Goal: Task Accomplishment & Management: Complete application form

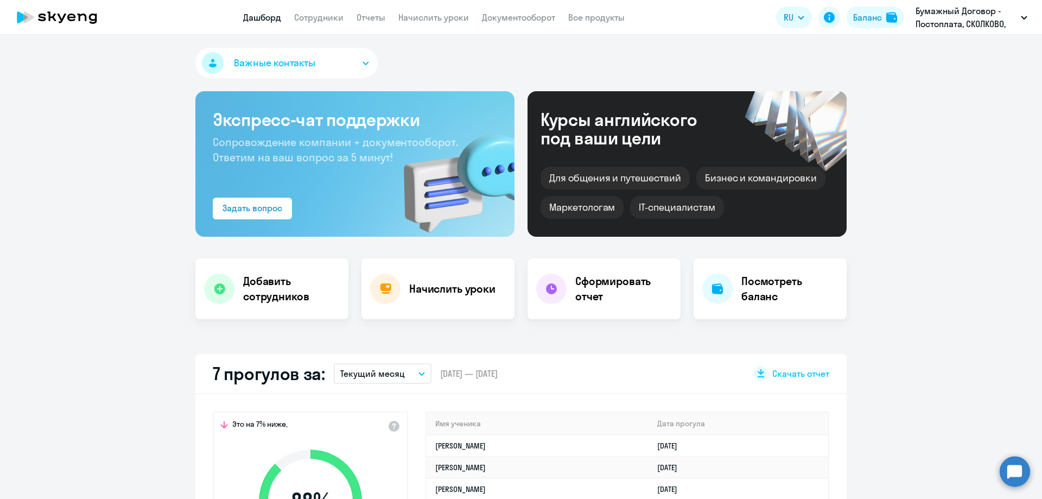
click at [318, 11] on app-menu-item-link "Сотрудники" at bounding box center [318, 18] width 49 height 14
click at [319, 17] on link "Сотрудники" at bounding box center [318, 17] width 49 height 11
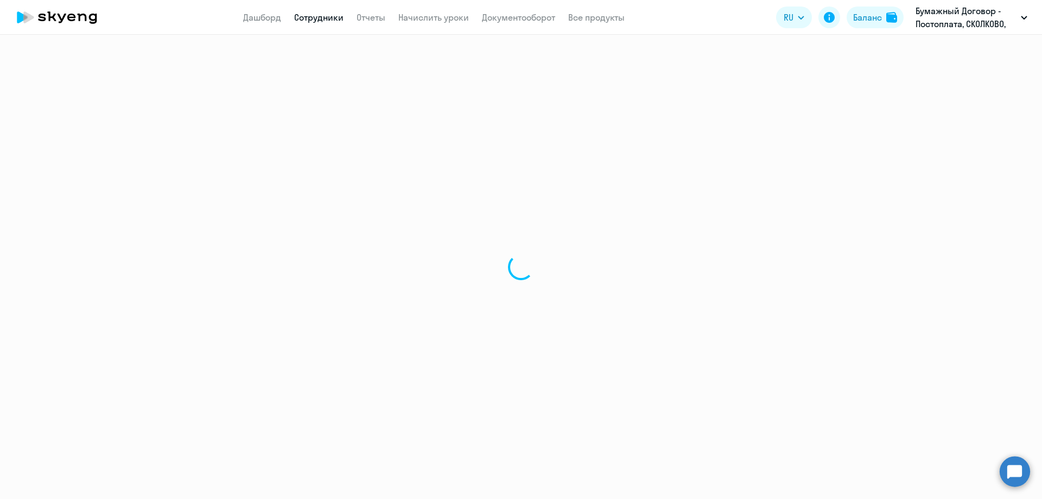
select select "30"
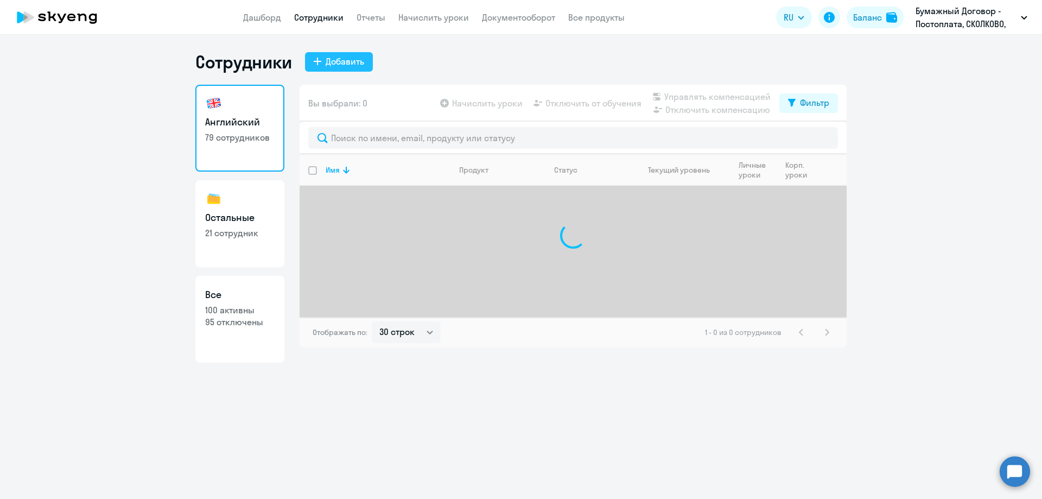
click at [347, 59] on div "Добавить" at bounding box center [345, 61] width 39 height 13
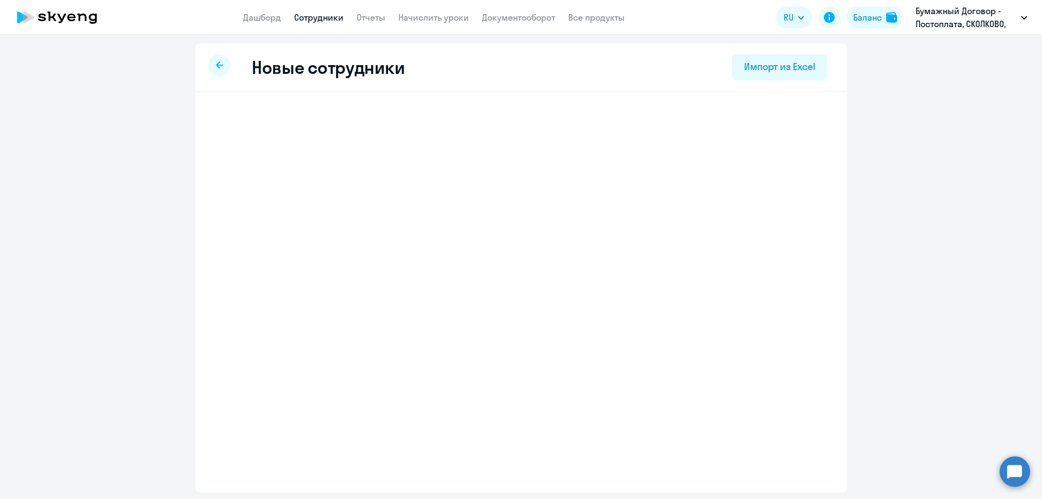
select select "english_adult_not_native_speaker"
select select "3"
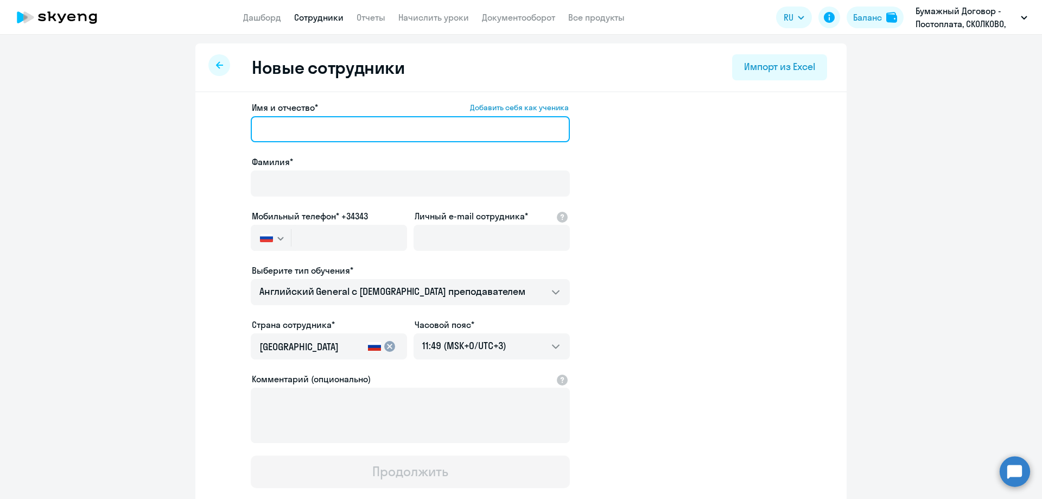
click at [387, 132] on input "Имя и отчество* Добавить себя как ученика" at bounding box center [410, 129] width 319 height 26
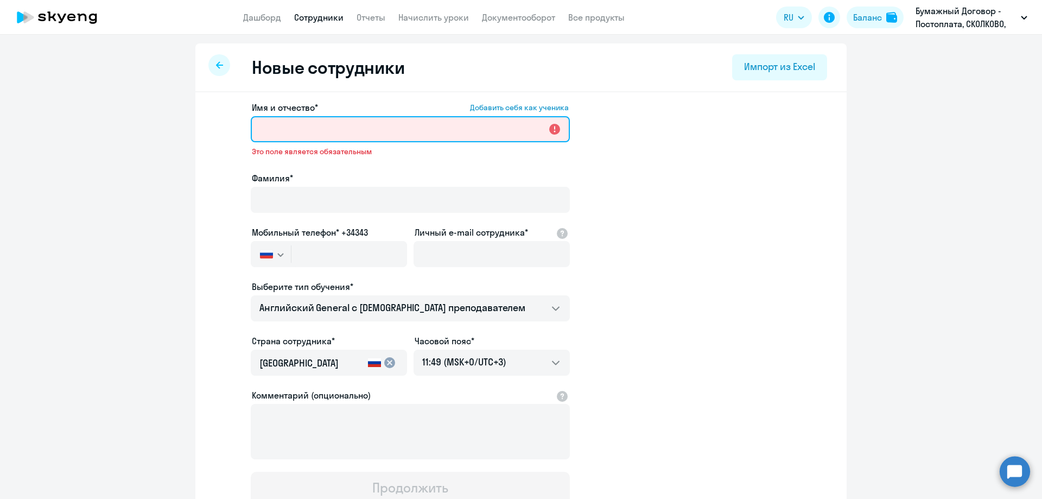
paste input "[PERSON_NAME]"
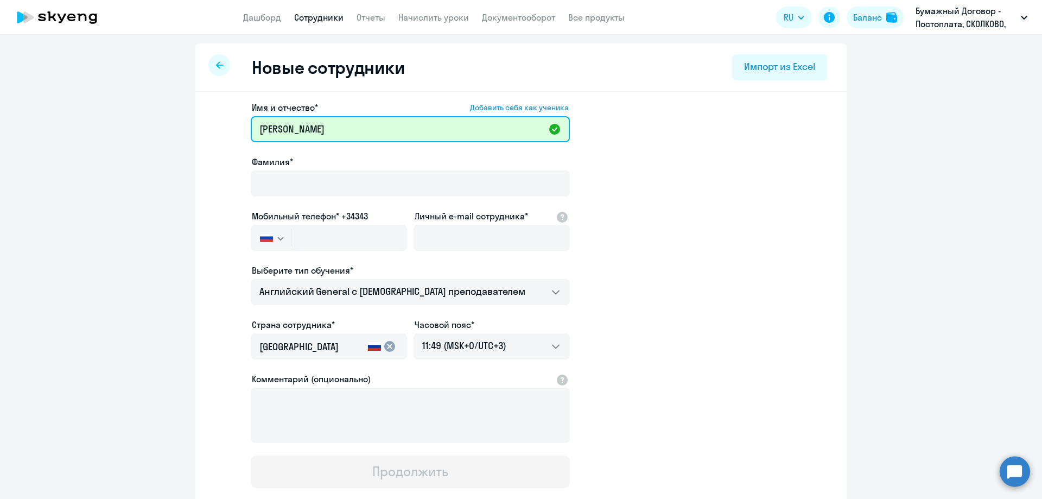
drag, startPoint x: 291, startPoint y: 127, endPoint x: 212, endPoint y: 128, distance: 79.2
click at [213, 128] on app-new-student-form "Имя и отчество* Добавить себя как ученика [PERSON_NAME]* Мобильный телефон* +34…" at bounding box center [521, 294] width 617 height 387
type input "[PERSON_NAME]"
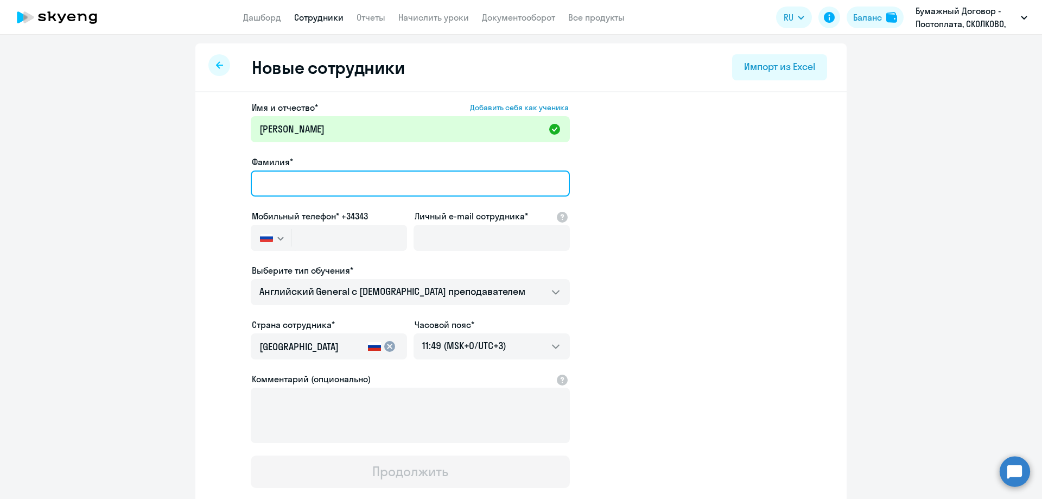
click at [305, 181] on input "Фамилия*" at bounding box center [410, 183] width 319 height 26
paste input "[PERSON_NAME]"
type input "[PERSON_NAME]"
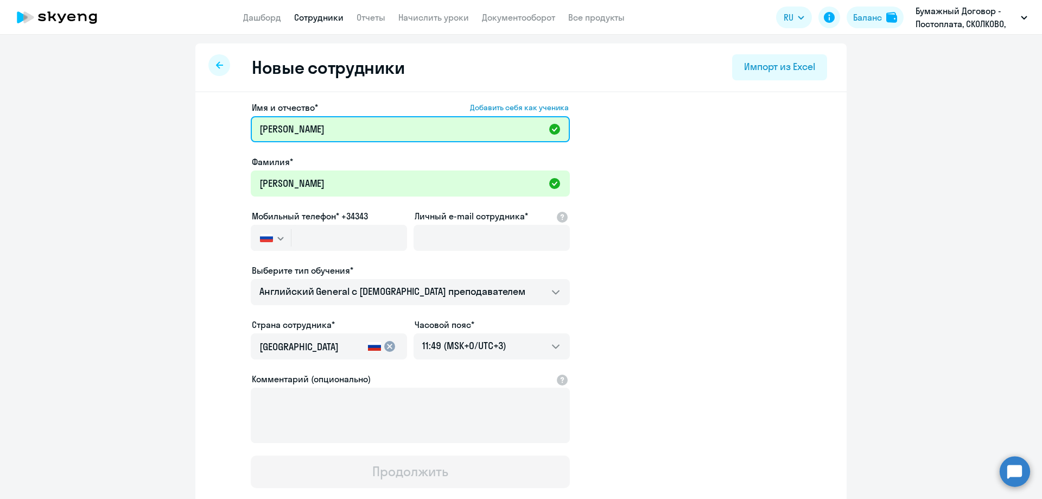
click at [259, 128] on input "[PERSON_NAME]" at bounding box center [410, 129] width 319 height 26
type input "[PERSON_NAME]"
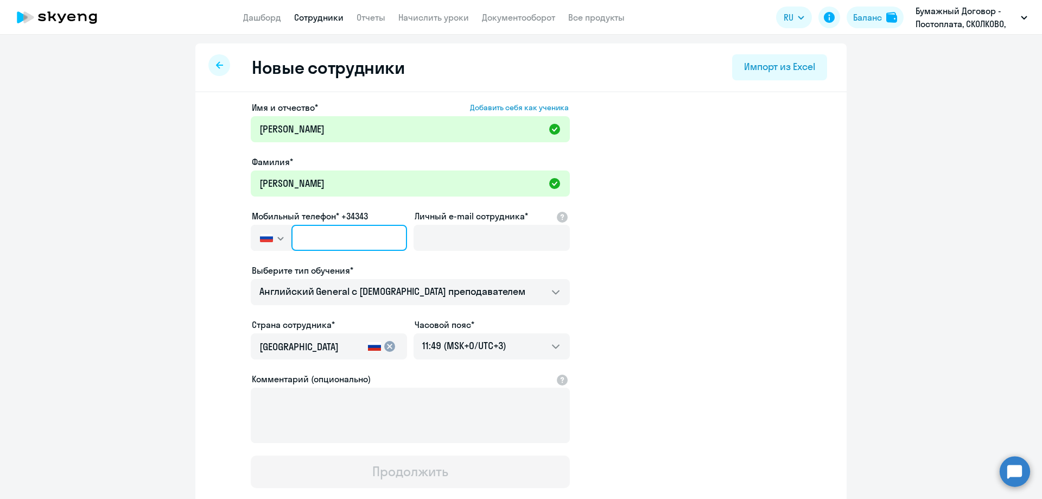
click at [327, 226] on input "text" at bounding box center [349, 238] width 116 height 26
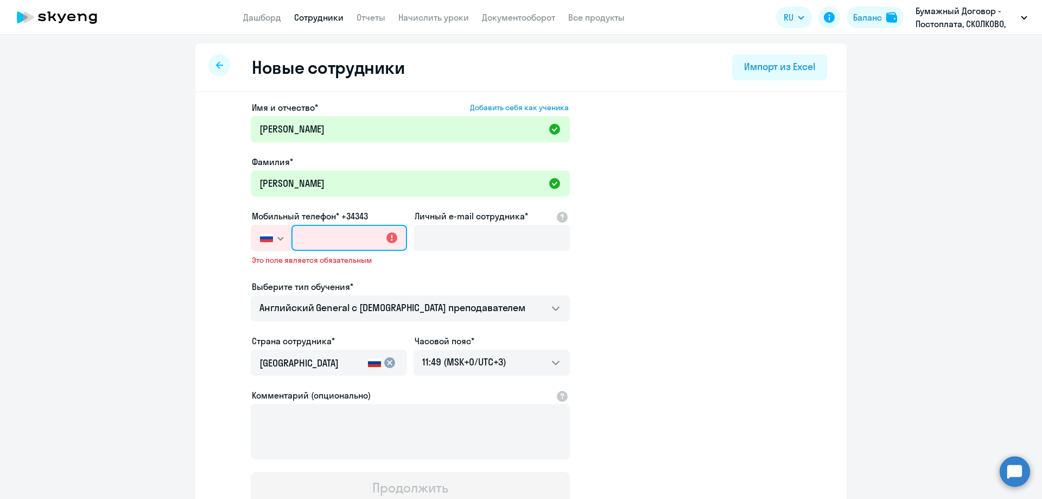
paste input "[PHONE_NUMBER]"
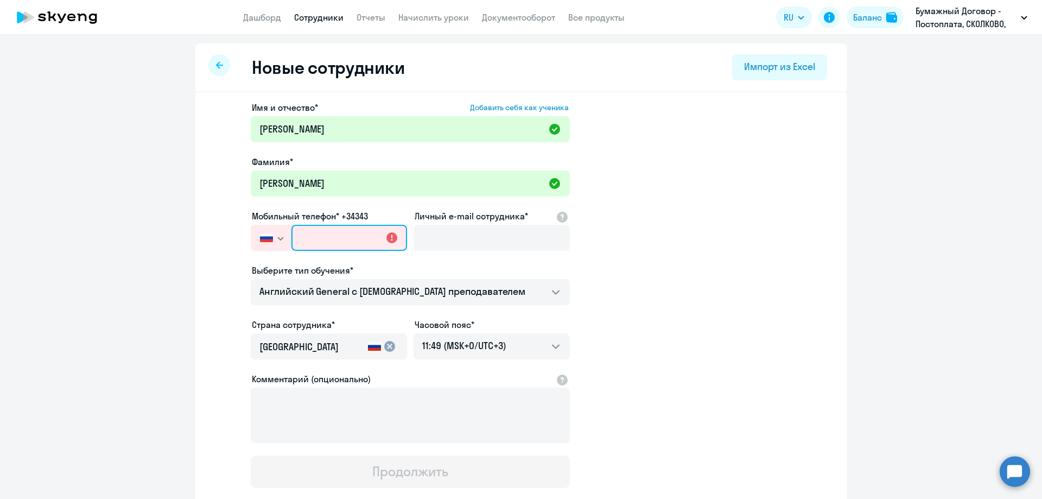
type input "[PHONE_NUMBER]"
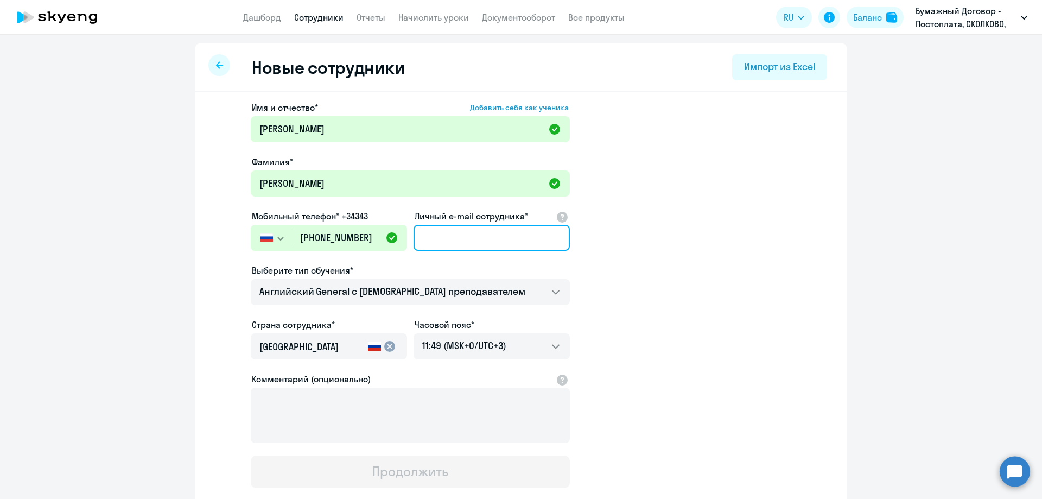
click at [458, 230] on input "Личный e-mail сотрудника*" at bounding box center [492, 238] width 156 height 26
paste input "[PERSON_NAME][EMAIL_ADDRESS][DOMAIN_NAME]"
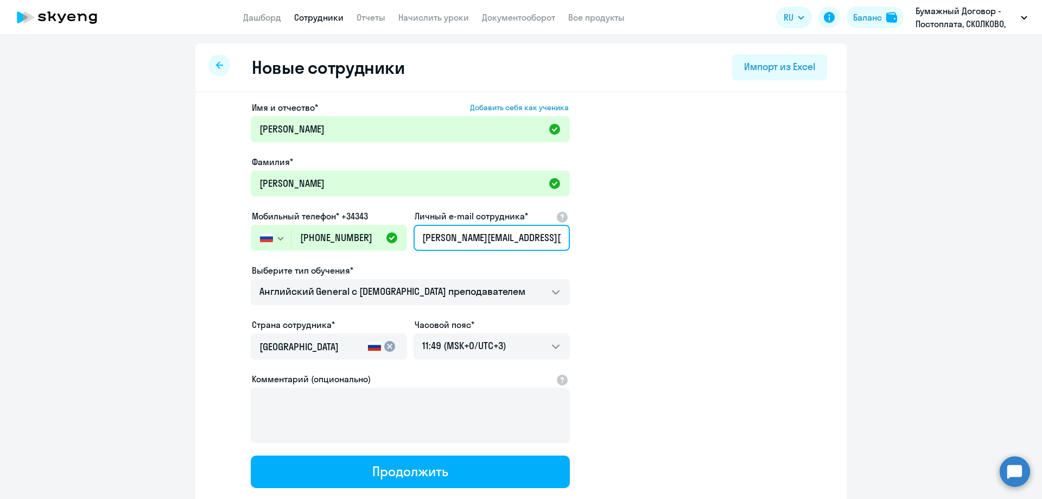
type input "[PERSON_NAME][EMAIL_ADDRESS][DOMAIN_NAME]"
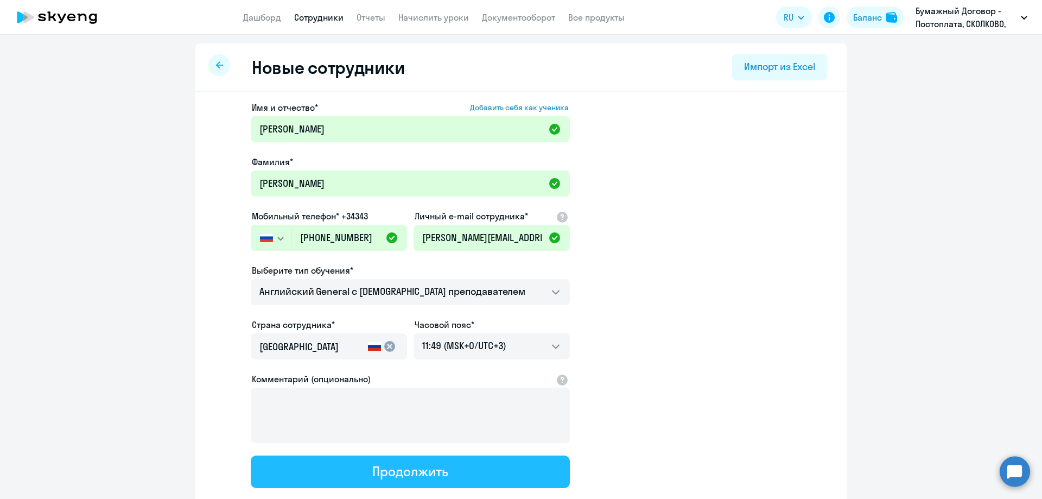
click at [428, 469] on div "Продолжить" at bounding box center [409, 470] width 75 height 17
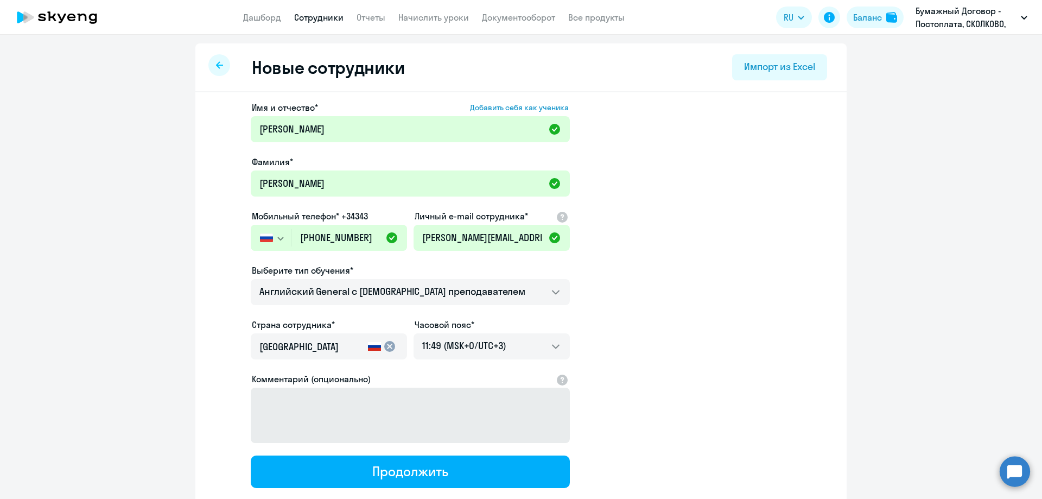
select select "english_adult_not_native_speaker"
select select "3"
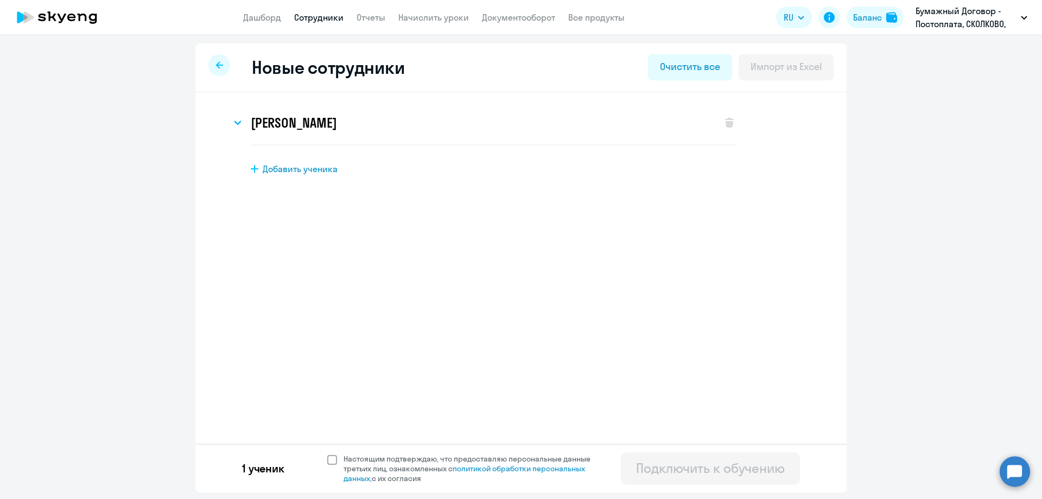
click at [331, 455] on span at bounding box center [332, 460] width 10 height 10
click at [327, 454] on input "Настоящим подтверждаю, что предоставляю персональные данные третьих лиц, ознако…" at bounding box center [327, 453] width 1 height 1
checkbox input "true"
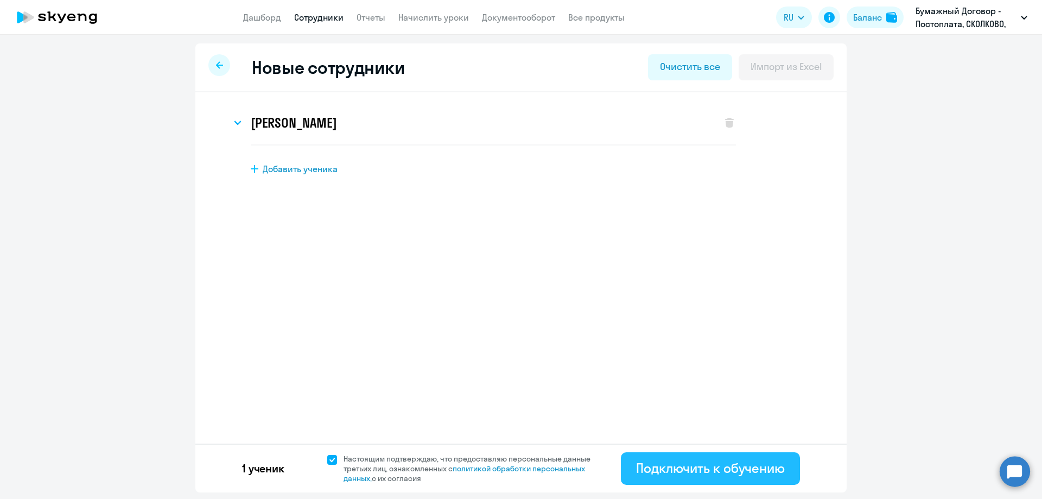
click at [689, 466] on div "Подключить к обучению" at bounding box center [710, 467] width 149 height 17
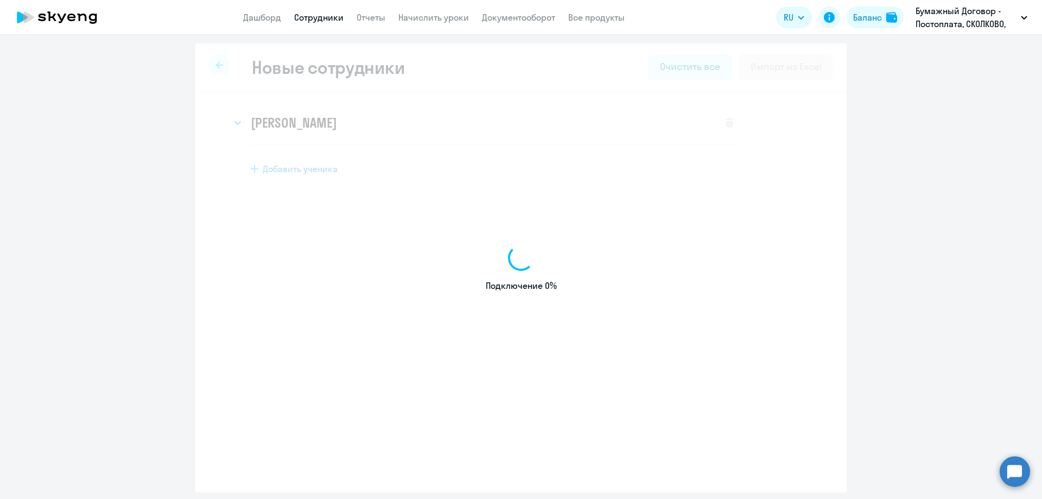
select select "english_adult_not_native_speaker"
select select "3"
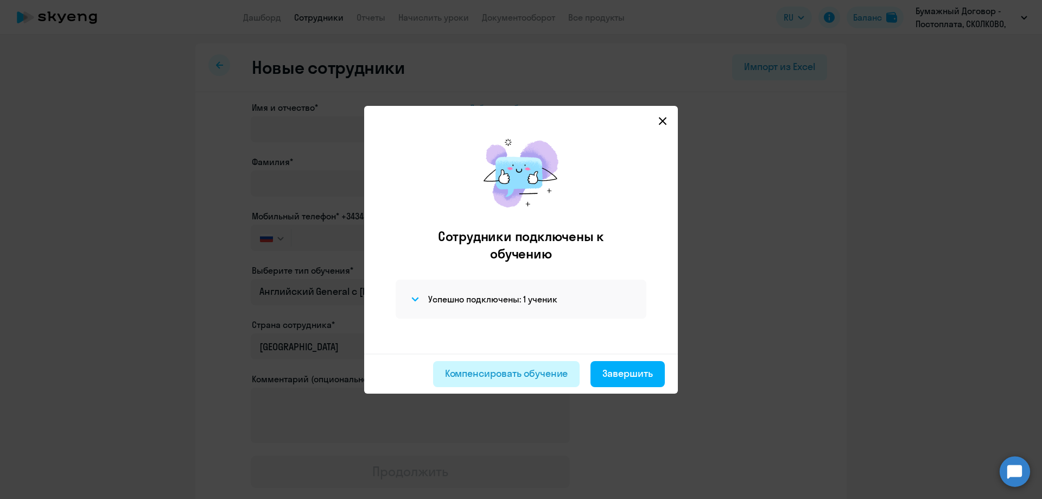
click at [548, 376] on div "Компенсировать обучение" at bounding box center [506, 373] width 123 height 14
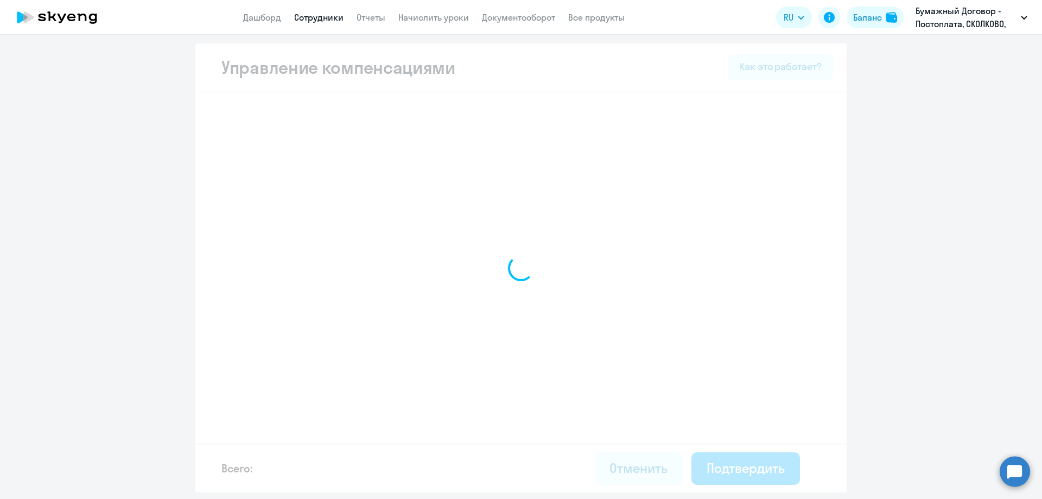
select select "MONTHLY"
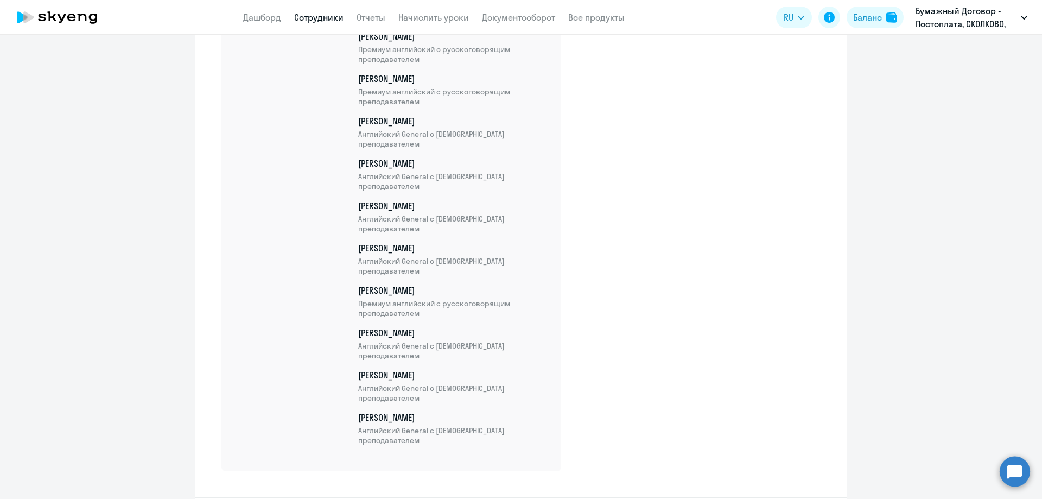
scroll to position [3701, 0]
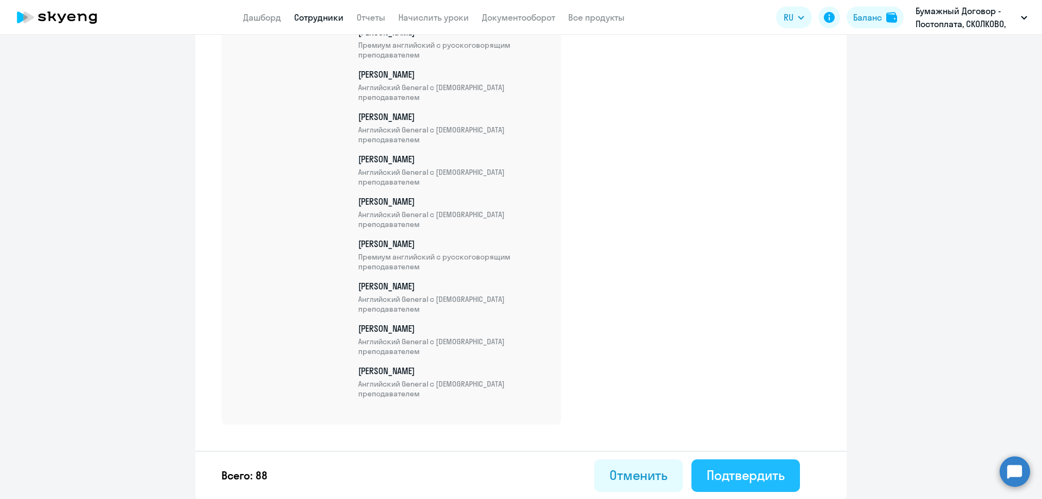
click at [765, 473] on div "Подтвердить" at bounding box center [746, 474] width 78 height 17
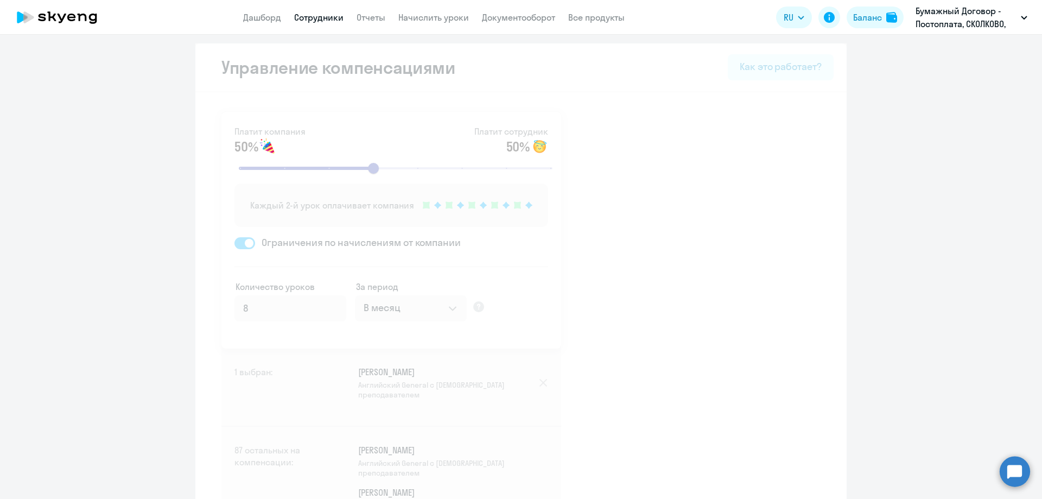
select select "30"
